Goal: Task Accomplishment & Management: Manage account settings

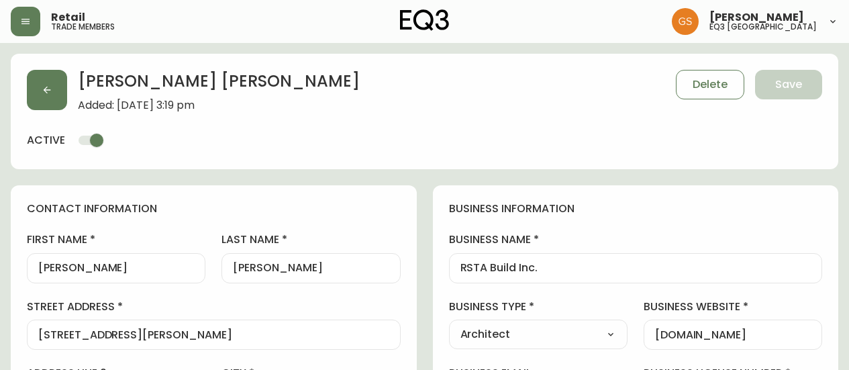
select select "ON"
select select "CA"
select select "CA_EN"
select select "Advertisement"
select select "Architect"
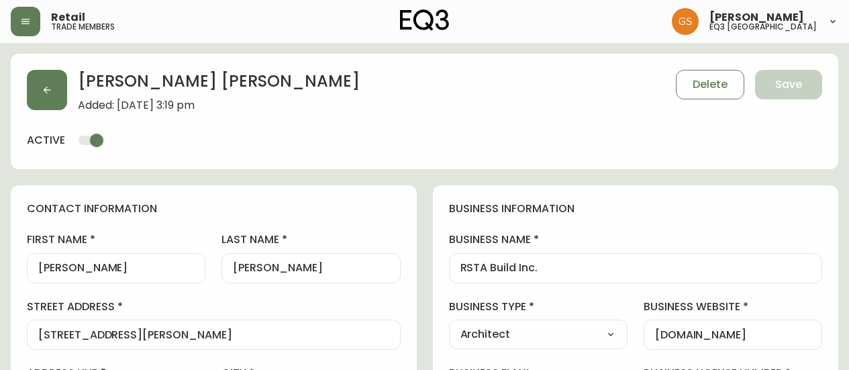
select select "cjw10z96q005b6gs00r6w7pwt"
select select "false"
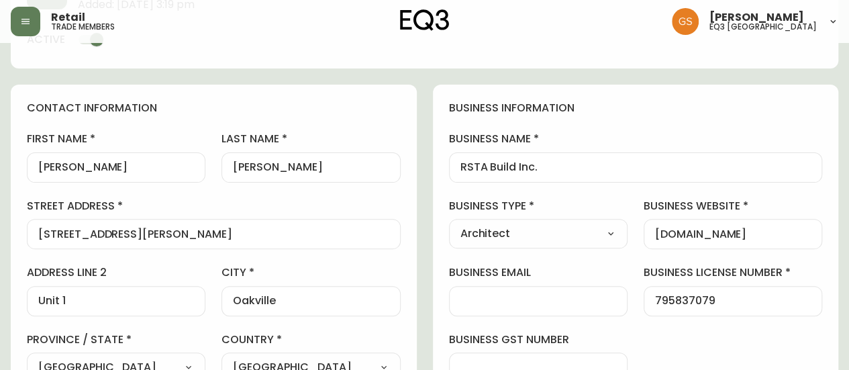
scroll to position [40, 0]
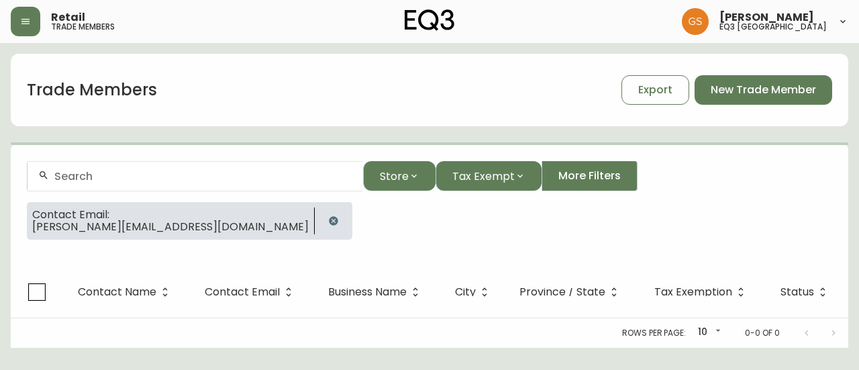
click at [113, 183] on div at bounding box center [195, 176] width 335 height 30
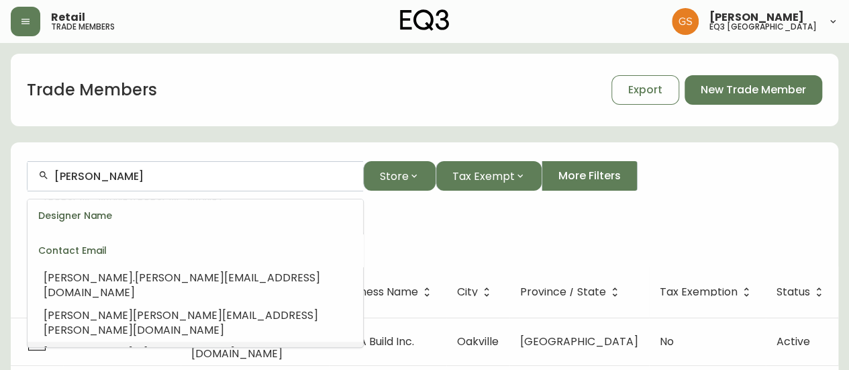
scroll to position [241, 0]
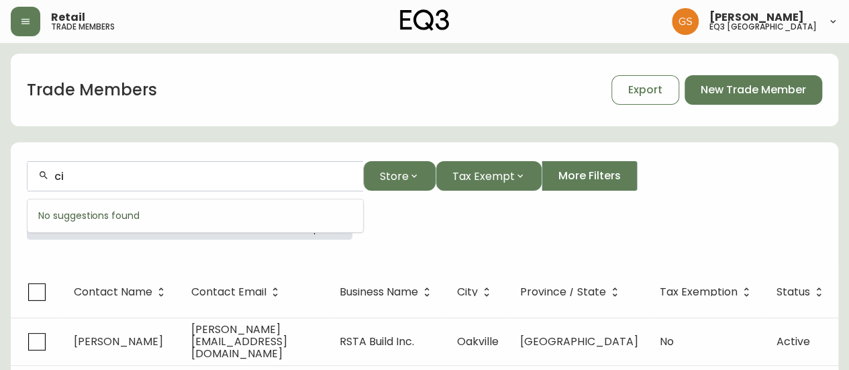
type input "c"
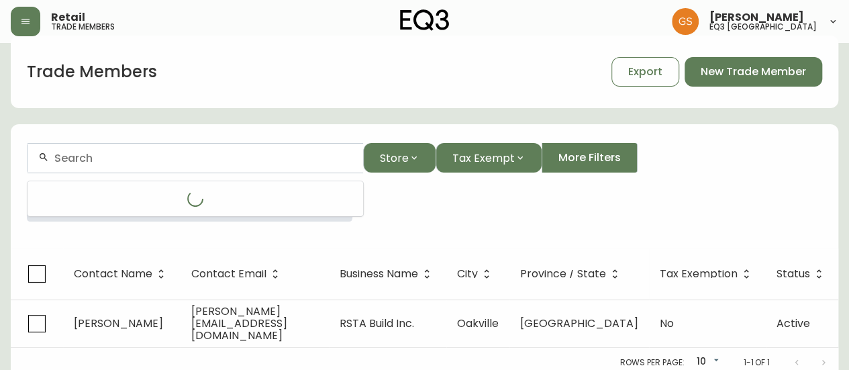
scroll to position [23, 0]
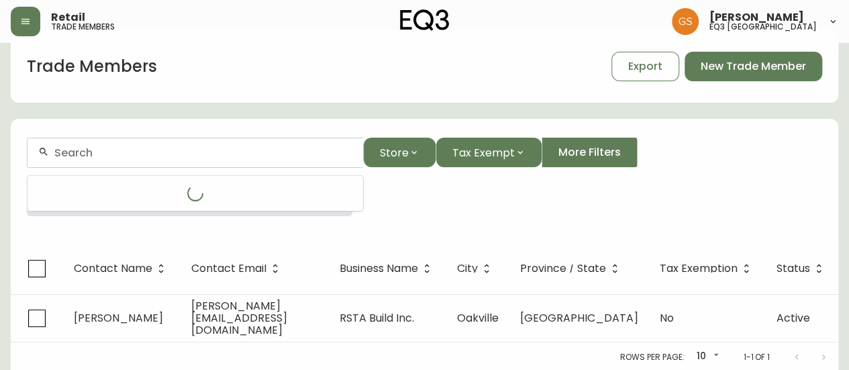
click at [138, 156] on input "text" at bounding box center [203, 152] width 298 height 13
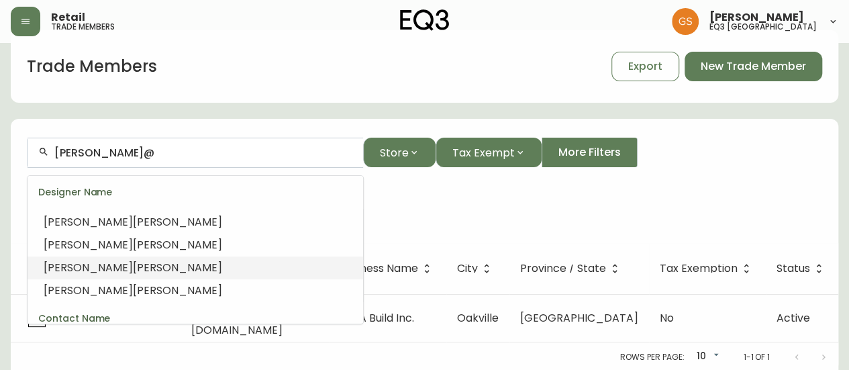
scroll to position [0, 0]
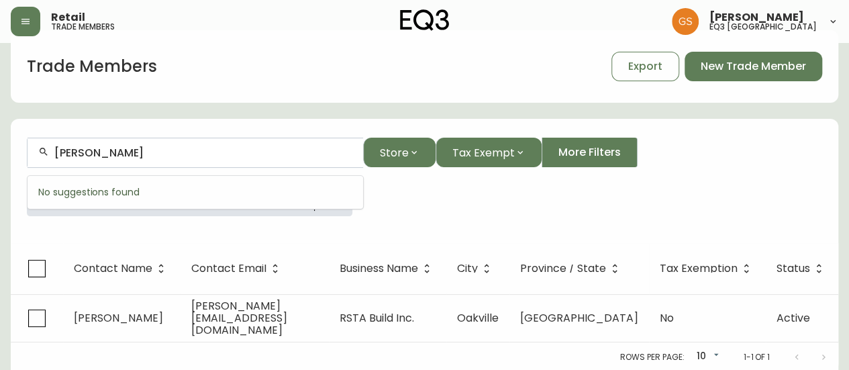
type input "[PERSON_NAME]"
drag, startPoint x: 81, startPoint y: 153, endPoint x: 34, endPoint y: 156, distance: 47.7
click at [34, 156] on div "[PERSON_NAME]" at bounding box center [195, 153] width 335 height 30
paste input "[EMAIL_ADDRESS][DOMAIN_NAME]"
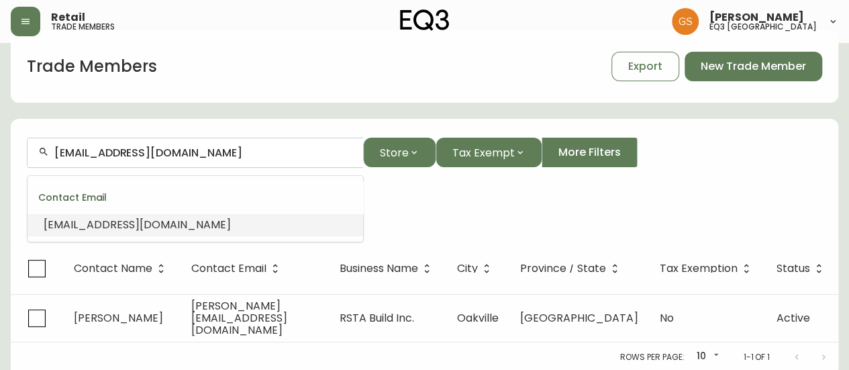
click at [121, 221] on span "[EMAIL_ADDRESS][DOMAIN_NAME]" at bounding box center [137, 224] width 187 height 15
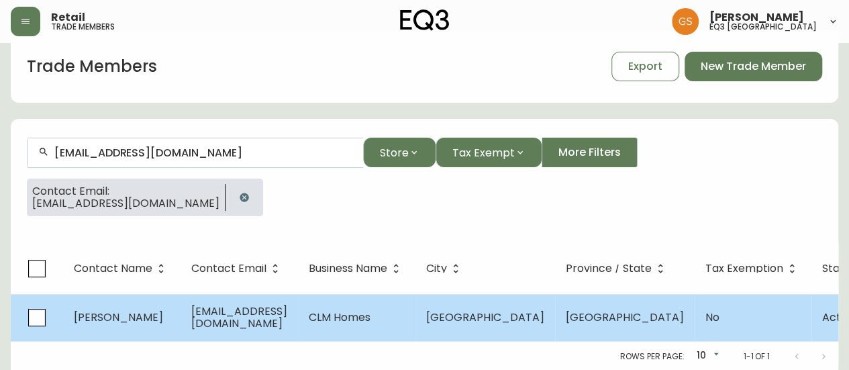
type input "[EMAIL_ADDRESS][DOMAIN_NAME]"
click at [246, 319] on span "[EMAIL_ADDRESS][DOMAIN_NAME]" at bounding box center [239, 317] width 96 height 28
select select "ON"
select select "CA"
select select "CA_EN"
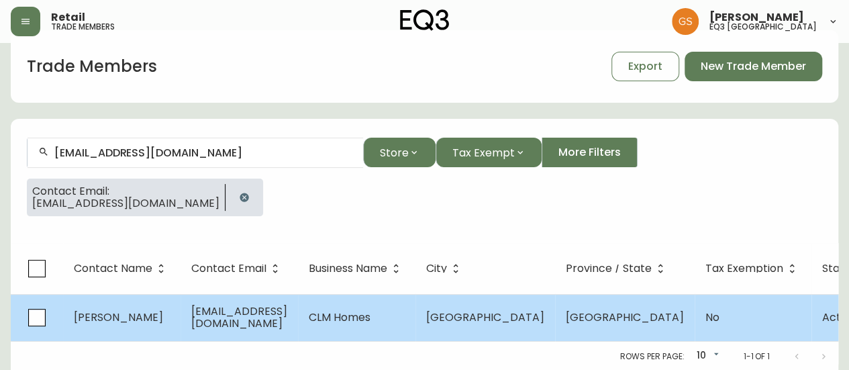
select select "Other"
select select "Home Builder"
select select "false"
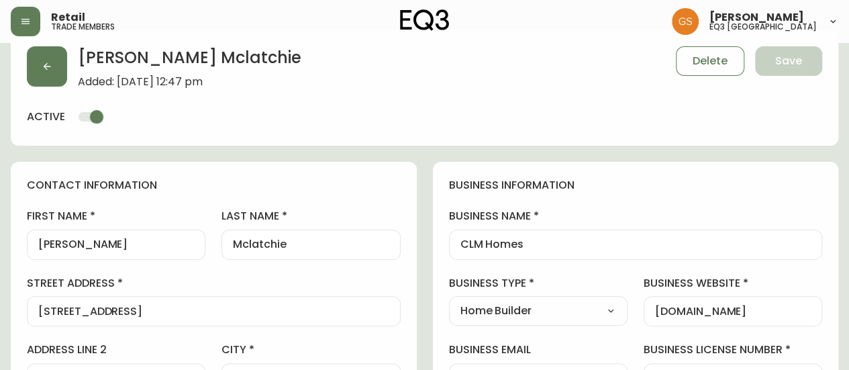
type input "EQ3 [GEOGRAPHIC_DATA]"
select select "cjw10z96q005b6gs00r6w7pwt"
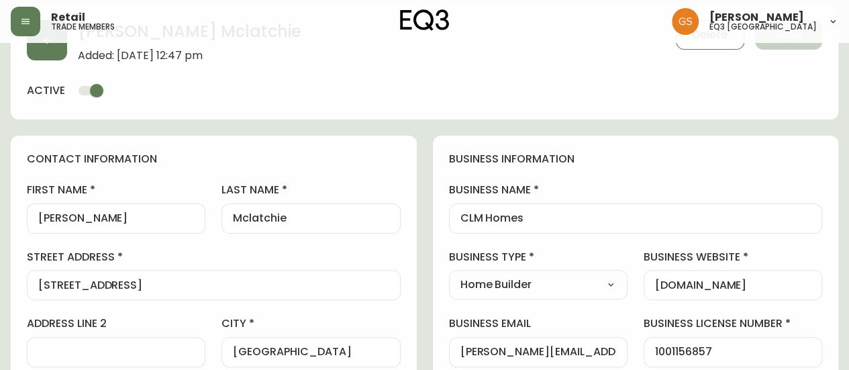
scroll to position [23, 0]
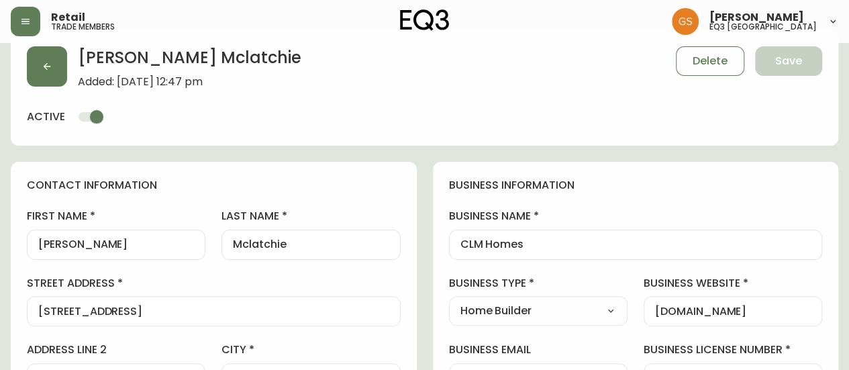
drag, startPoint x: 531, startPoint y: 235, endPoint x: 479, endPoint y: 239, distance: 52.5
click at [479, 239] on div "CLM Homes" at bounding box center [636, 244] width 374 height 30
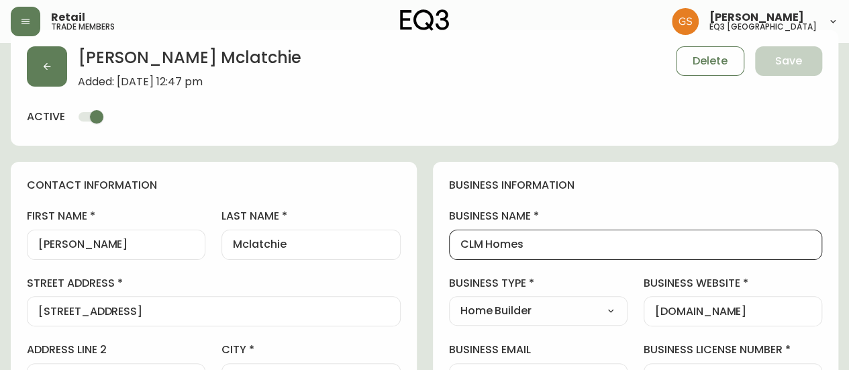
drag, startPoint x: 525, startPoint y: 243, endPoint x: 453, endPoint y: 244, distance: 71.1
click at [453, 244] on div "CLM Homes" at bounding box center [636, 244] width 374 height 30
click at [543, 119] on div "[PERSON_NAME] Added: [DATE] 12:47 pm Delete Save active" at bounding box center [424, 87] width 827 height 115
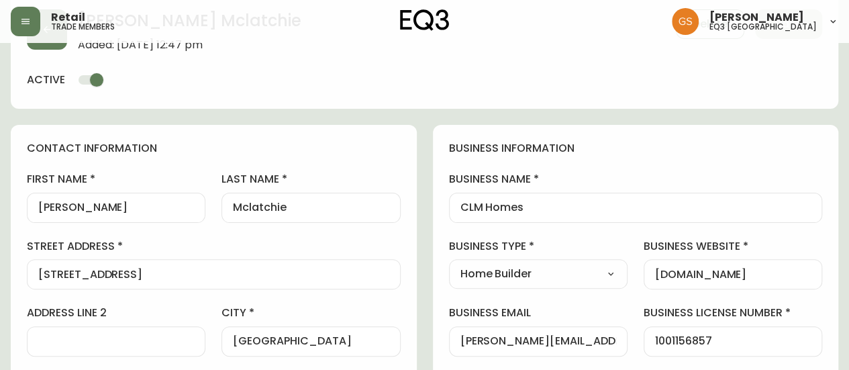
scroll to position [0, 0]
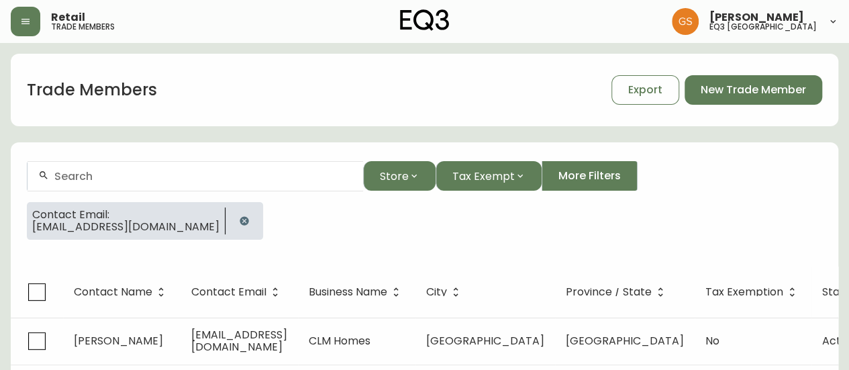
click at [117, 182] on div at bounding box center [195, 176] width 335 height 30
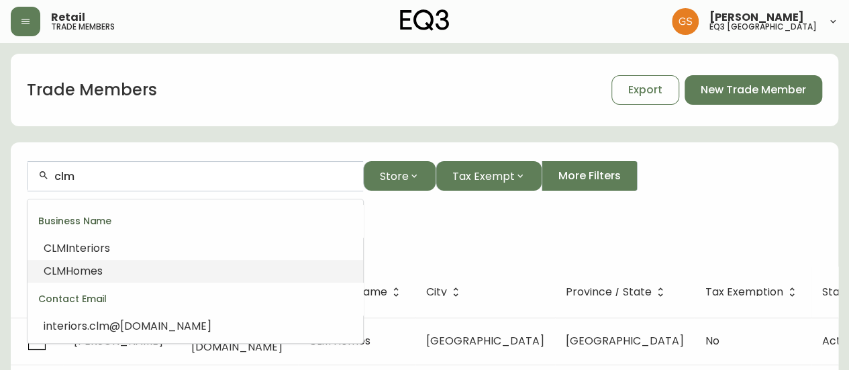
click at [101, 268] on span "Homes" at bounding box center [84, 270] width 37 height 15
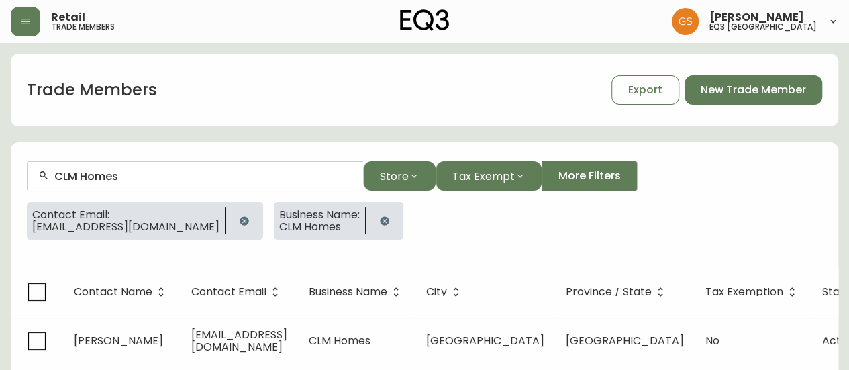
type input "CLM Homes"
click at [239, 219] on icon "button" at bounding box center [244, 220] width 11 height 11
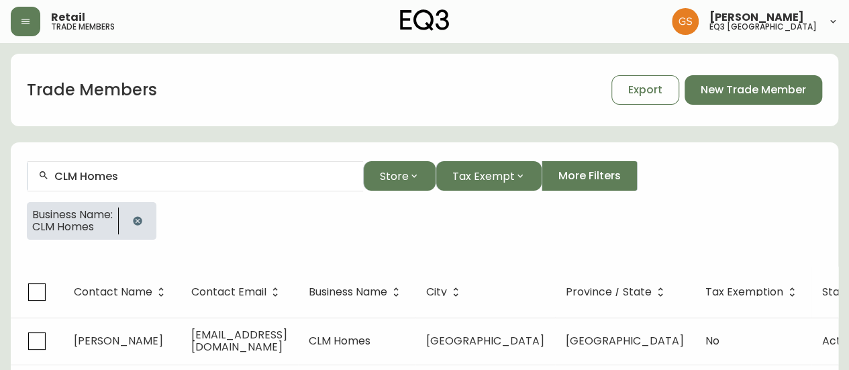
click at [136, 219] on icon "button" at bounding box center [137, 220] width 11 height 11
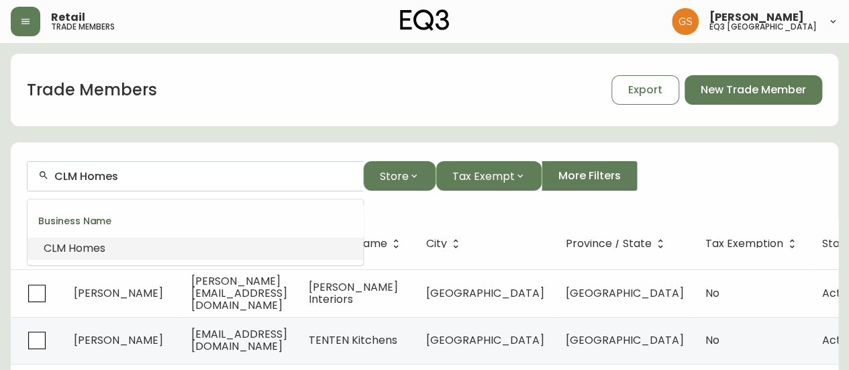
drag, startPoint x: 126, startPoint y: 171, endPoint x: 18, endPoint y: 175, distance: 108.1
click at [19, 175] on form "CLM Homes Store Tax Exempt More Filters" at bounding box center [424, 181] width 827 height 73
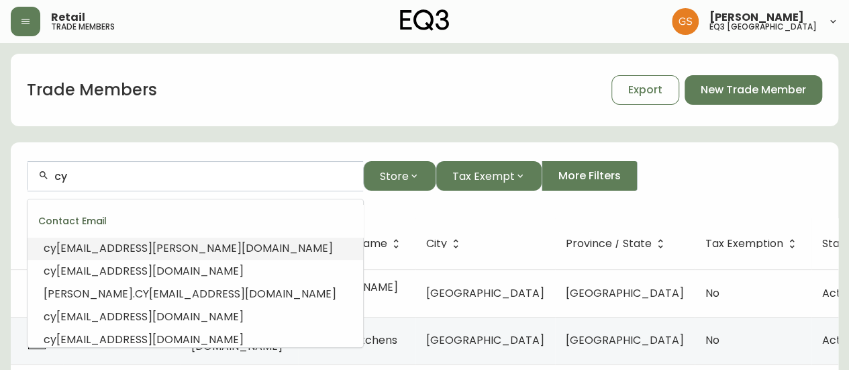
type input "c"
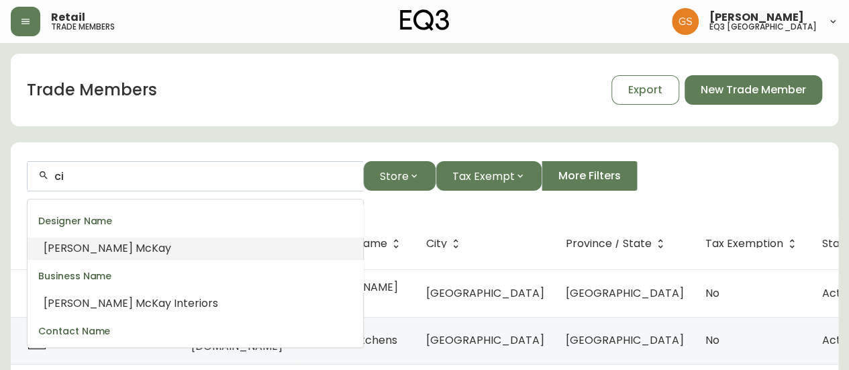
type input "c"
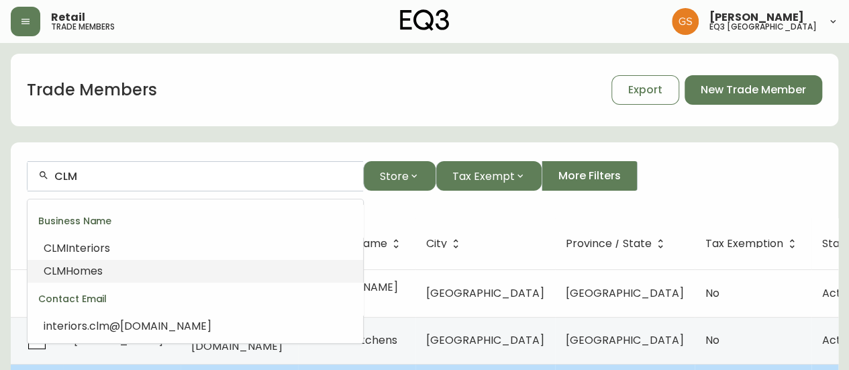
type input "CLM"
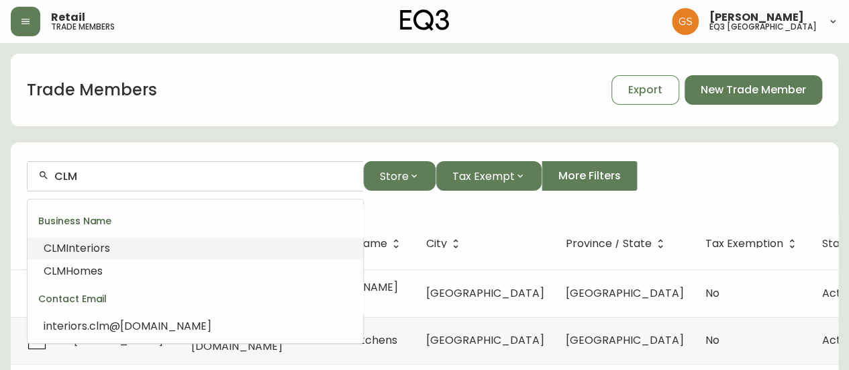
drag, startPoint x: 101, startPoint y: 176, endPoint x: 28, endPoint y: 178, distance: 72.5
click at [28, 178] on div "CLM" at bounding box center [195, 176] width 335 height 30
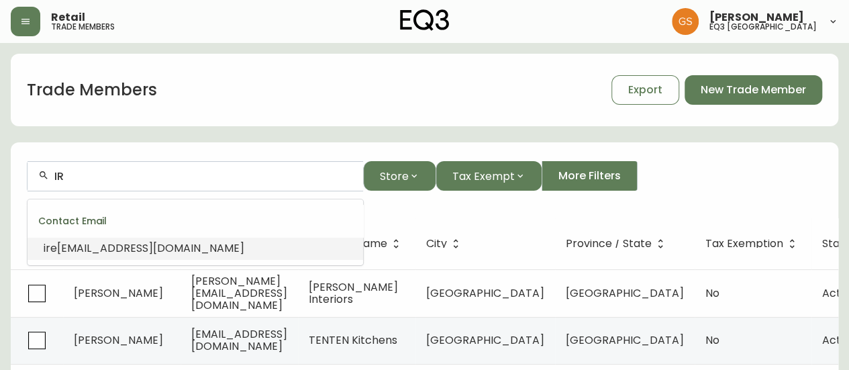
type input "I"
